Goal: Information Seeking & Learning: Understand process/instructions

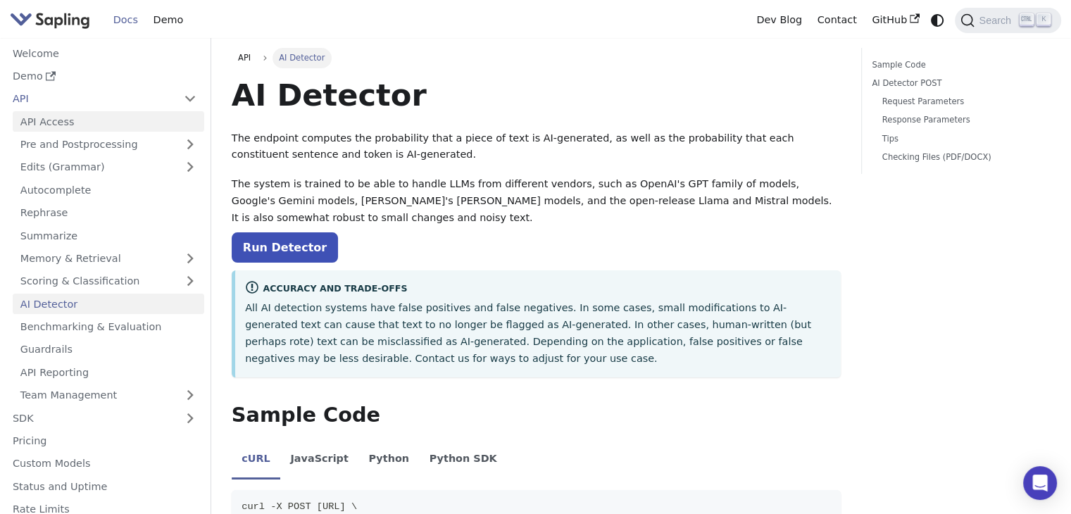
click at [85, 127] on link "API Access" at bounding box center [109, 121] width 192 height 20
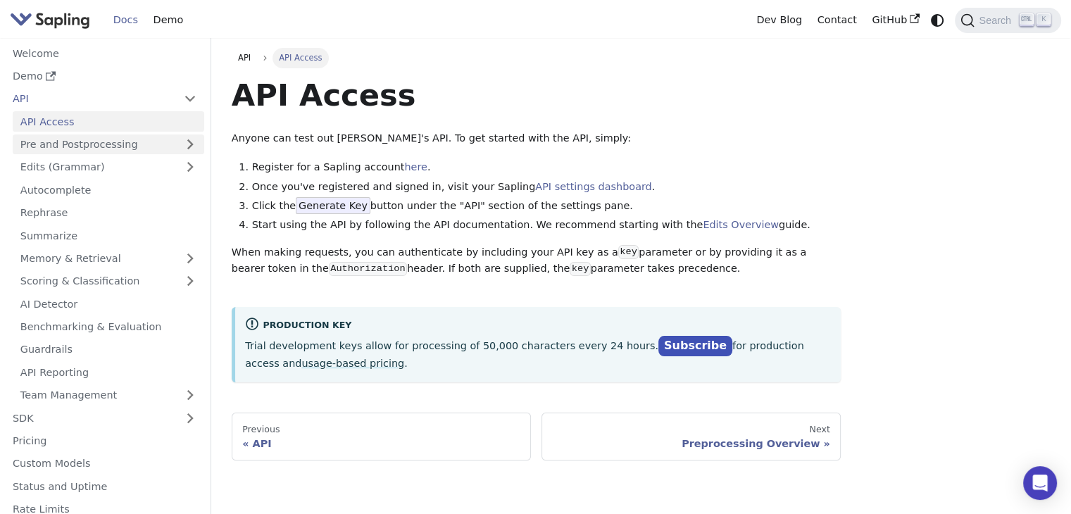
click at [116, 142] on link "Pre and Postprocessing" at bounding box center [109, 145] width 192 height 20
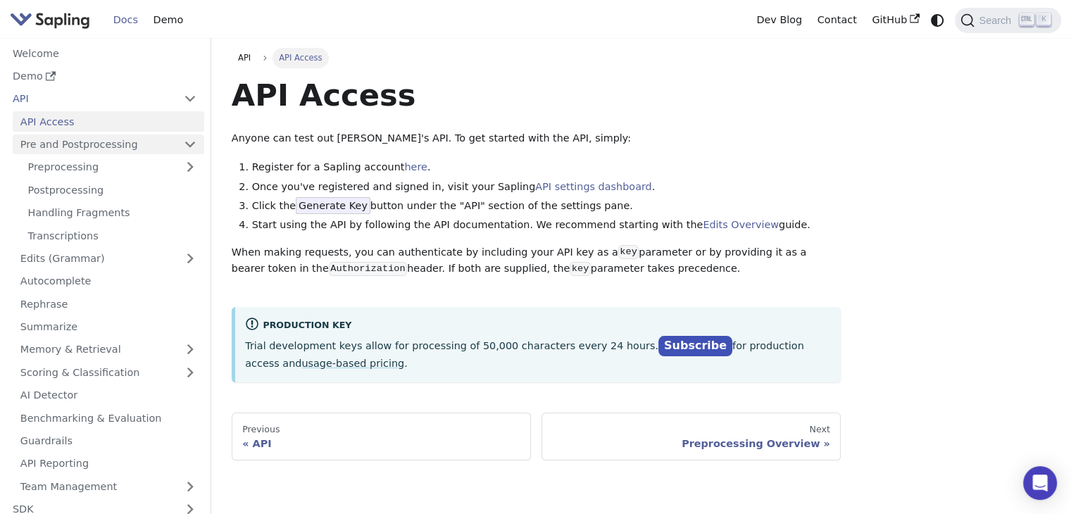
click at [116, 142] on link "Pre and Postprocessing" at bounding box center [109, 145] width 192 height 20
